Goal: Transaction & Acquisition: Purchase product/service

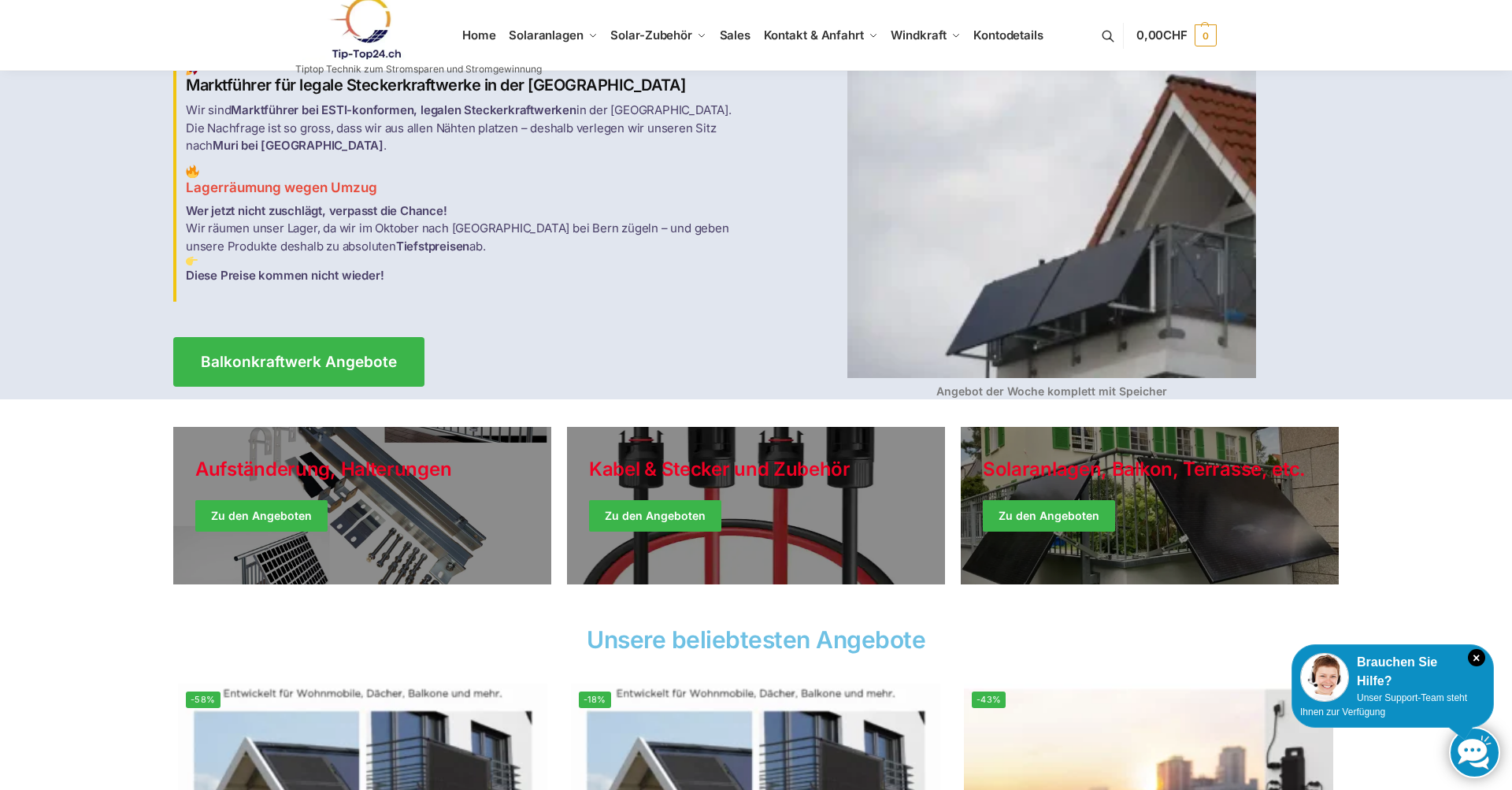
scroll to position [59, 0]
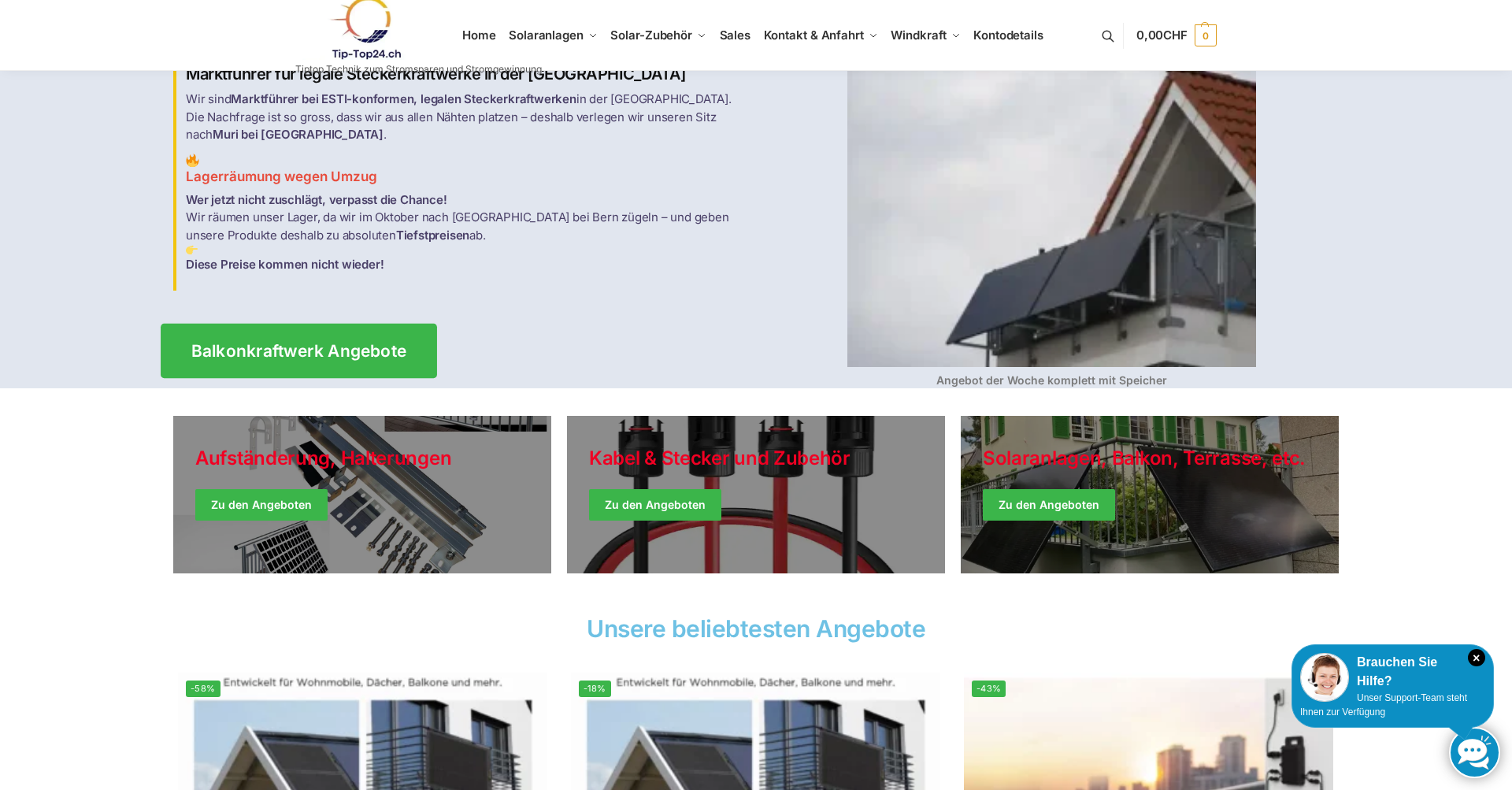
click at [350, 330] on link "Balkonkraftwerk Angebote" at bounding box center [299, 350] width 276 height 54
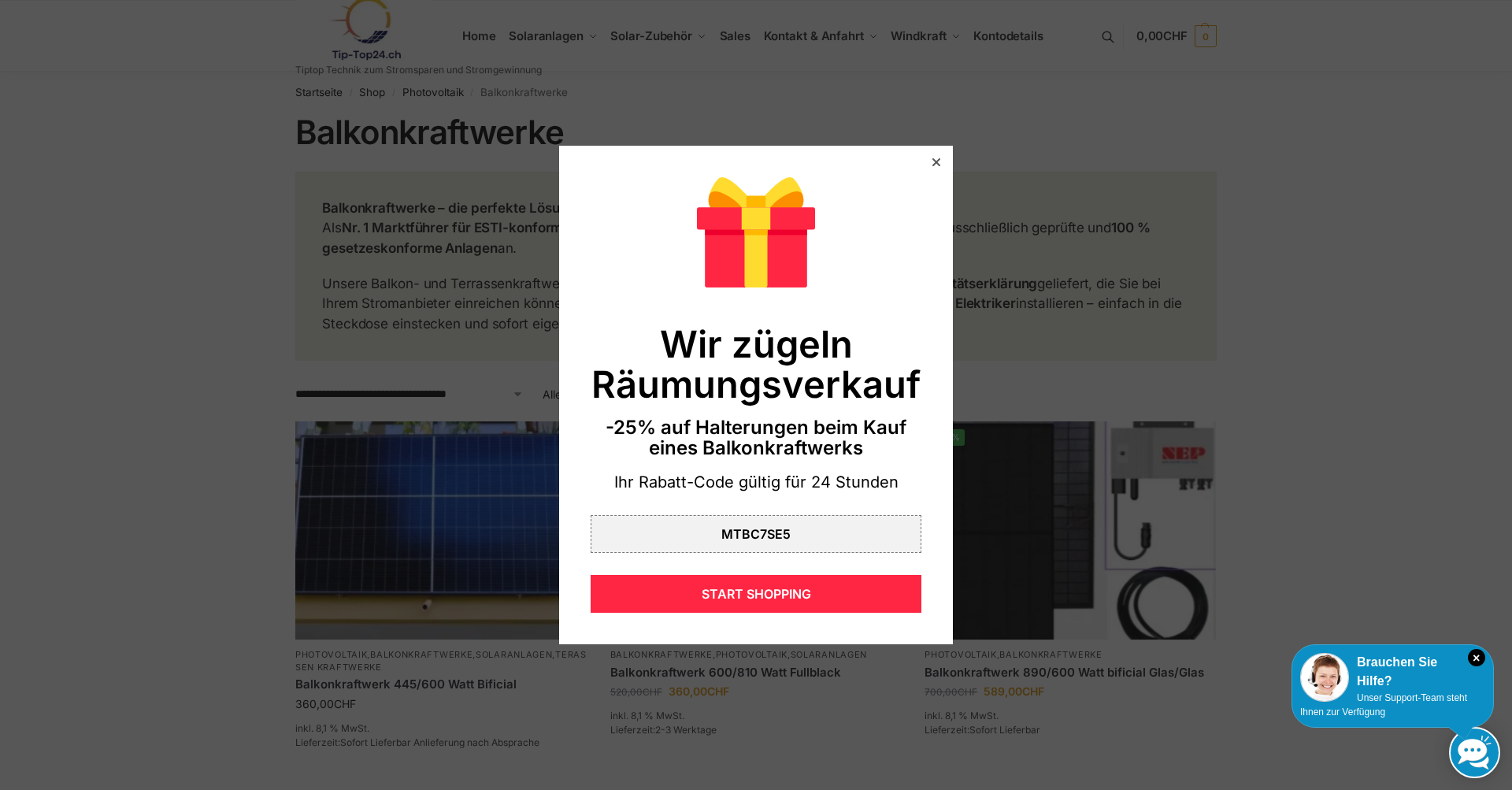
click at [938, 161] on icon at bounding box center [936, 162] width 8 height 8
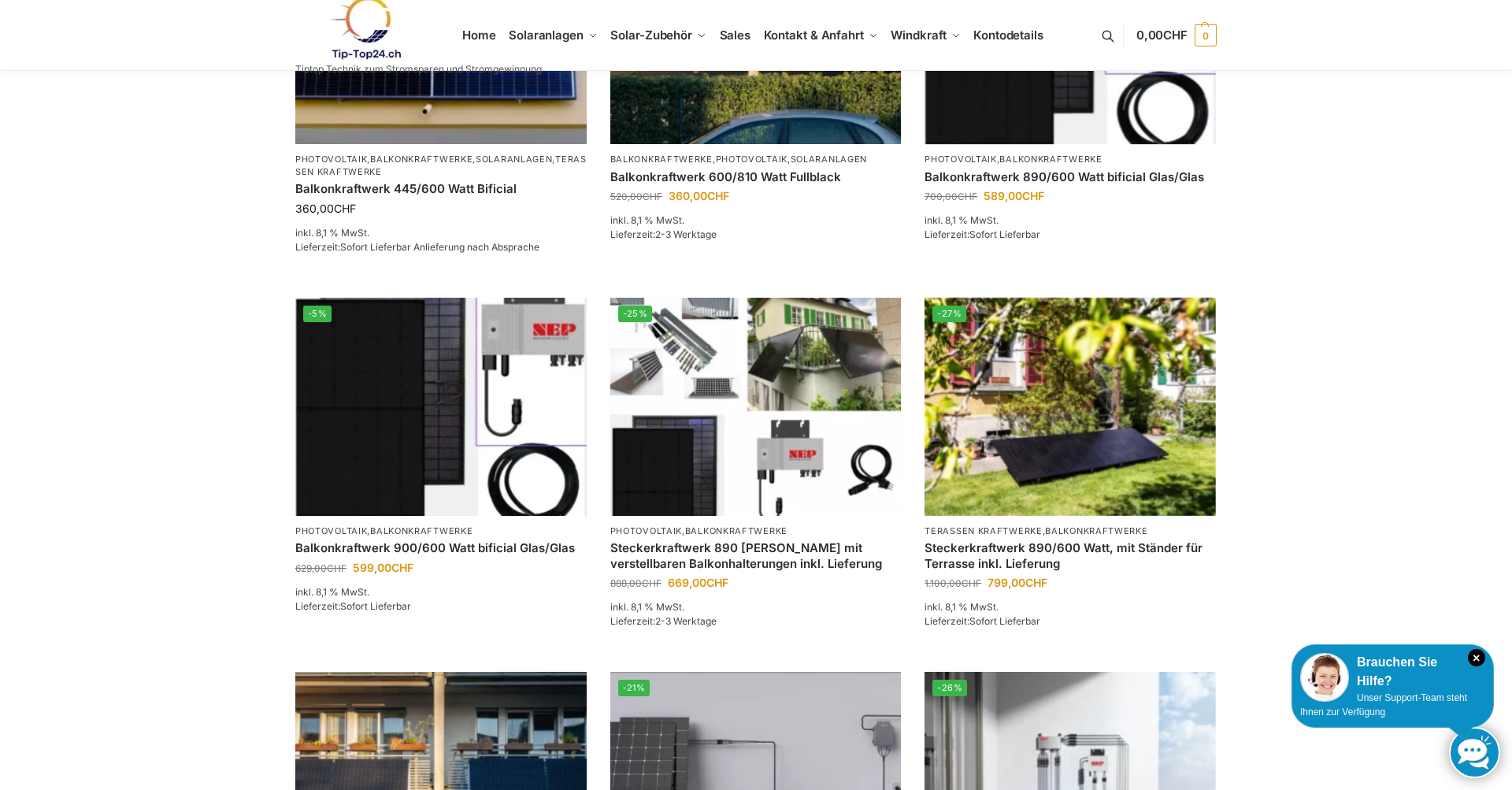
scroll to position [424, 0]
